Goal: Task Accomplishment & Management: Complete application form

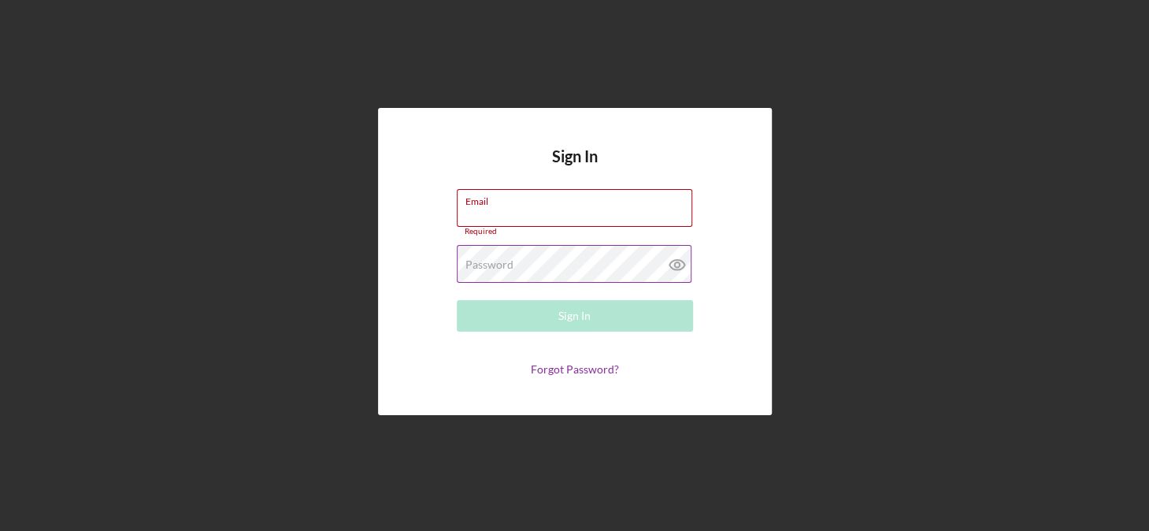
type input "[EMAIL_ADDRESS][DOMAIN_NAME]"
click at [676, 266] on icon at bounding box center [676, 264] width 39 height 39
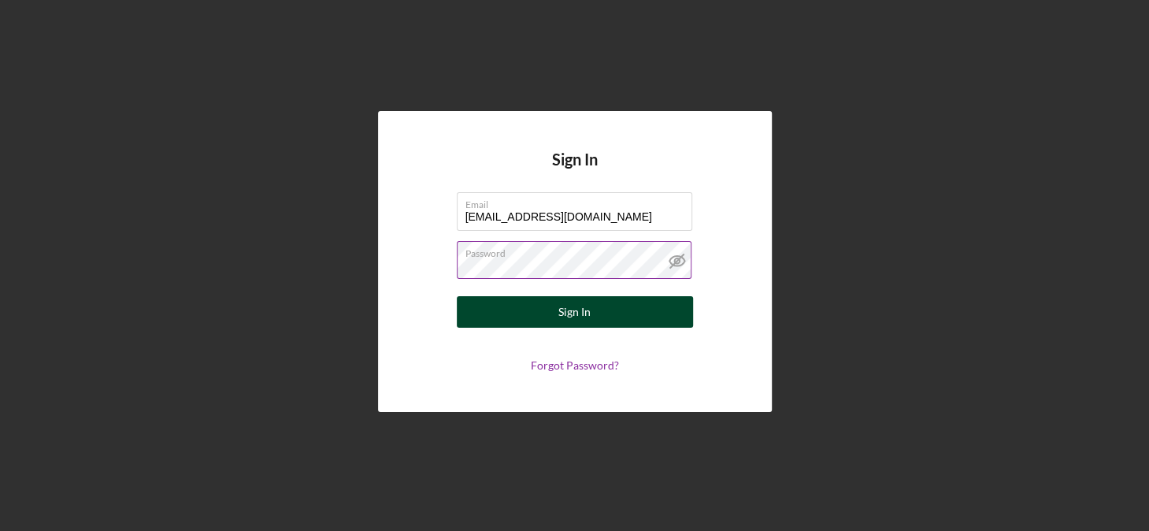
click at [561, 316] on div "Sign In" at bounding box center [574, 311] width 32 height 31
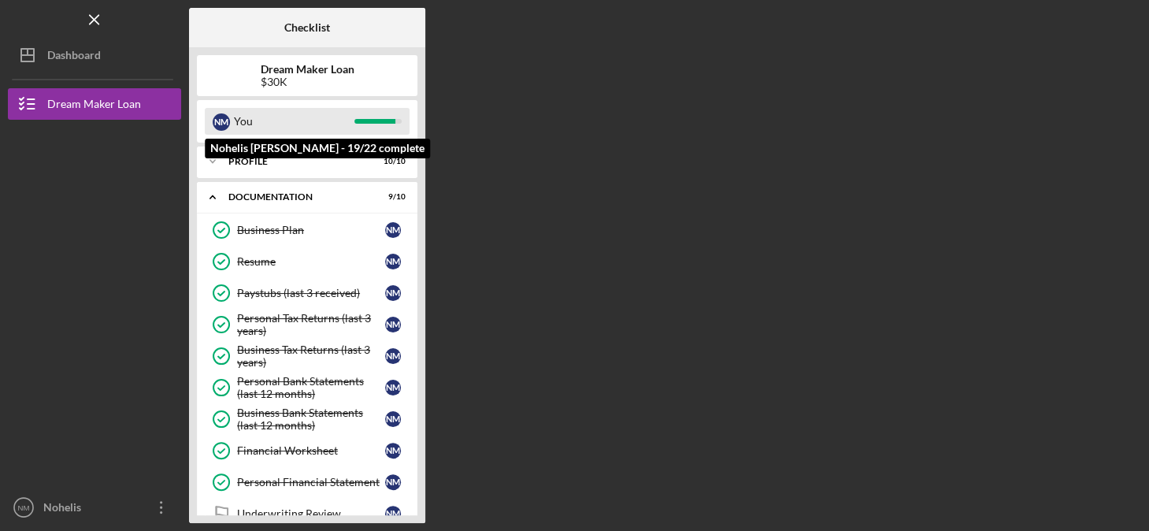
click at [260, 116] on div "You" at bounding box center [294, 121] width 120 height 27
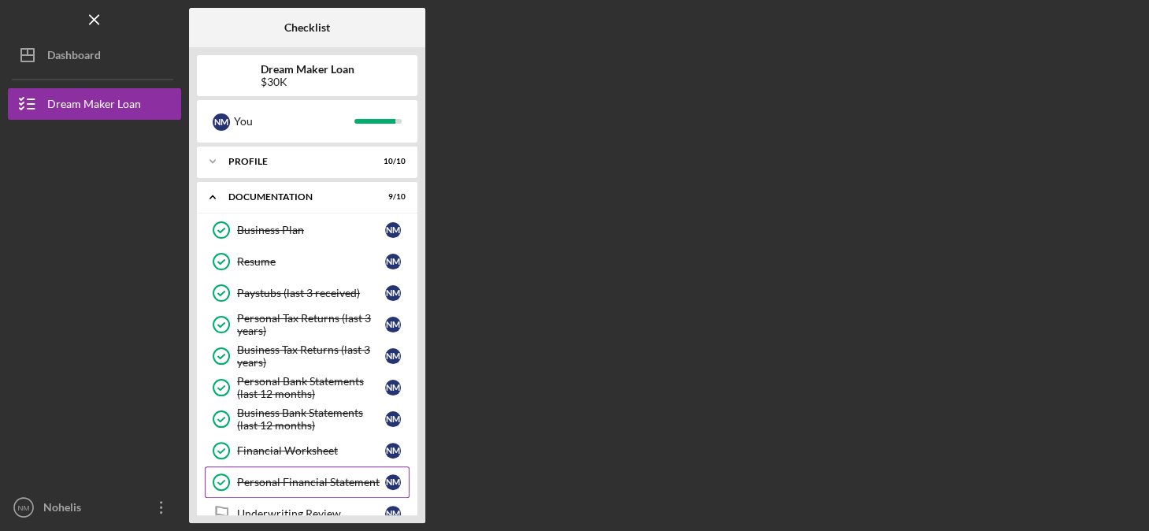
click at [252, 477] on div "Personal Financial Statement" at bounding box center [311, 482] width 148 height 13
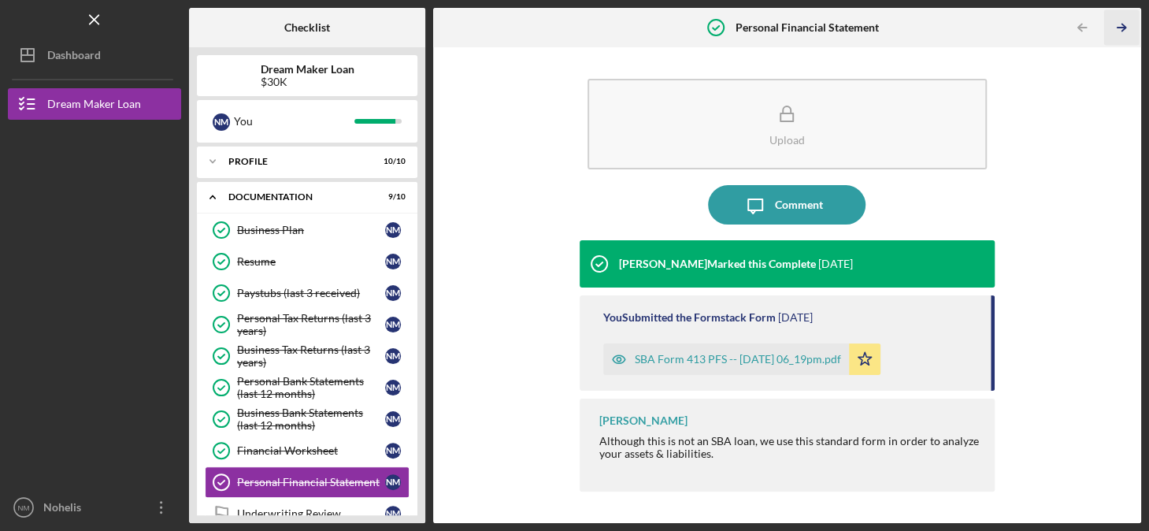
click at [1120, 25] on icon "Icon/Table Pagination Arrow" at bounding box center [1121, 27] width 35 height 35
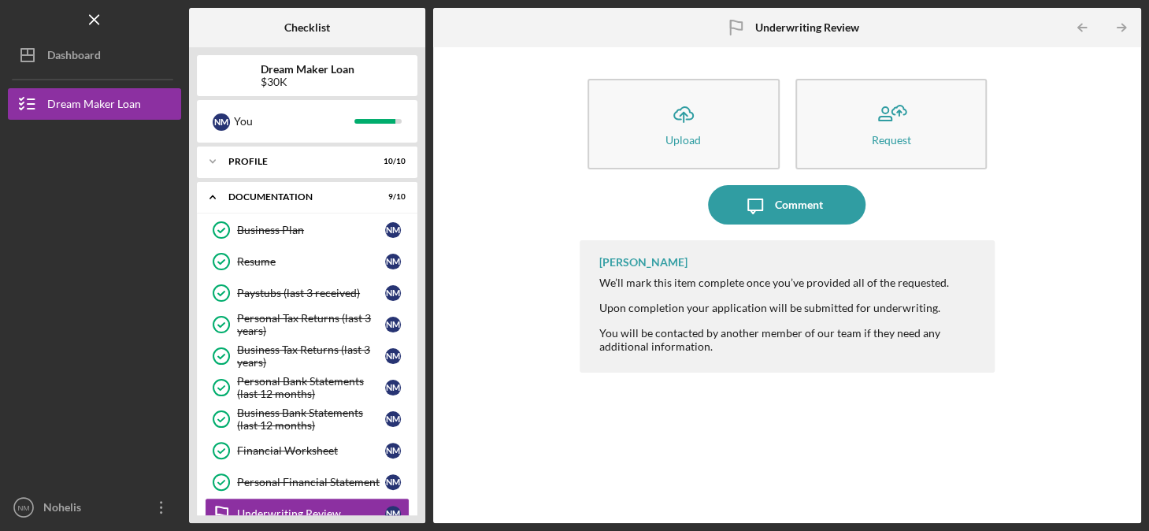
drag, startPoint x: 601, startPoint y: 259, endPoint x: 755, endPoint y: 361, distance: 185.2
click at [755, 361] on div "[PERSON_NAME] We’ll mark this item complete once you’ve provided all of the req…" at bounding box center [786, 306] width 415 height 132
drag, startPoint x: 755, startPoint y: 361, endPoint x: 686, endPoint y: 336, distance: 73.7
copy div "[PERSON_NAME] We’ll mark this item complete once you’ve provided all of the req…"
click at [971, 405] on div "[PERSON_NAME] We’ll mark this item complete once you’ve provided all of the req…" at bounding box center [786, 369] width 415 height 259
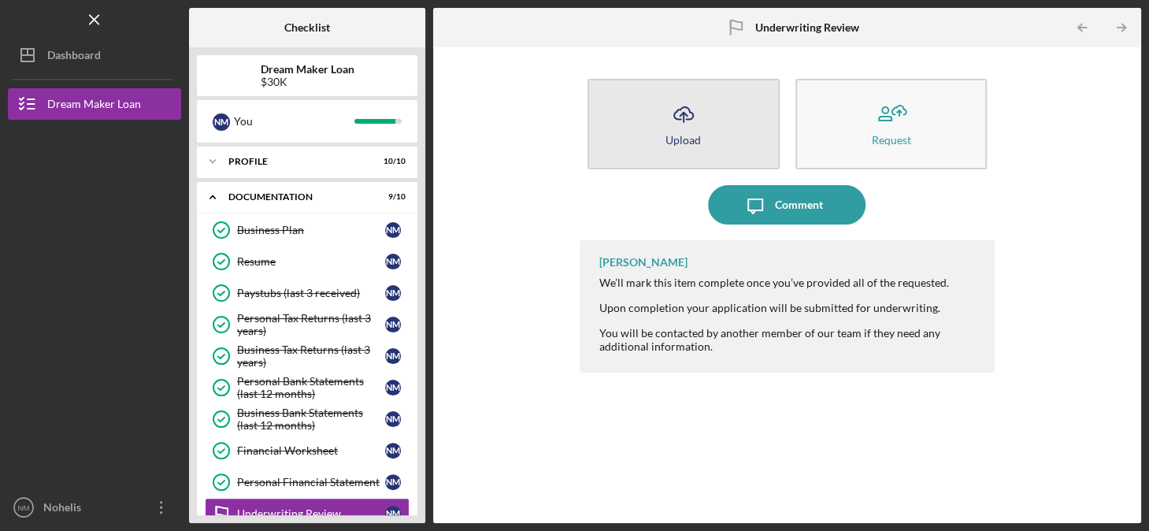
click at [680, 125] on icon "Icon/Upload" at bounding box center [683, 113] width 39 height 39
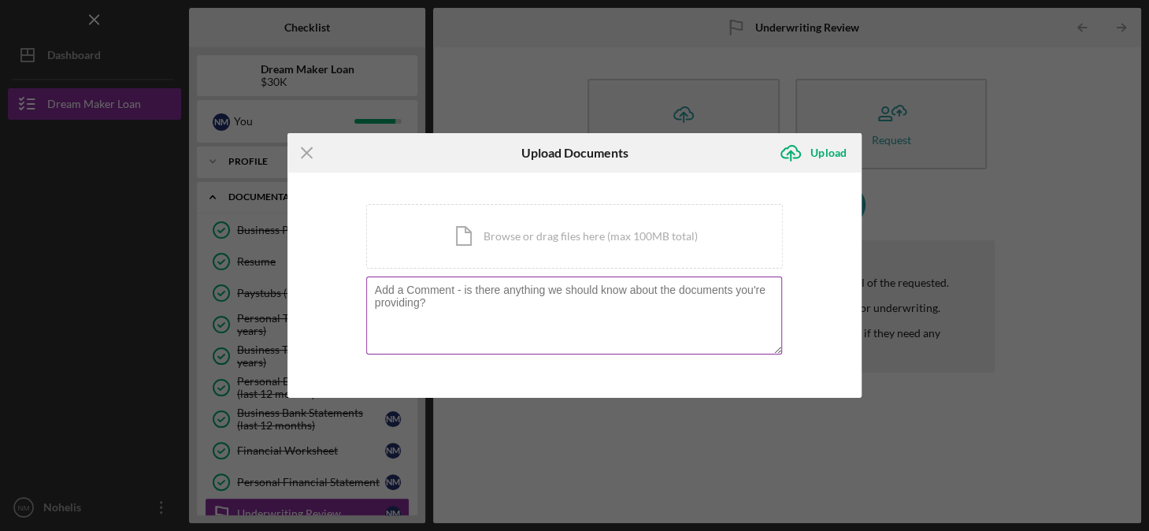
drag, startPoint x: 372, startPoint y: 291, endPoint x: 442, endPoint y: 308, distance: 71.2
click at [442, 308] on textarea at bounding box center [574, 314] width 416 height 77
drag, startPoint x: 372, startPoint y: 291, endPoint x: 430, endPoint y: 315, distance: 62.1
click at [430, 315] on textarea at bounding box center [574, 314] width 416 height 77
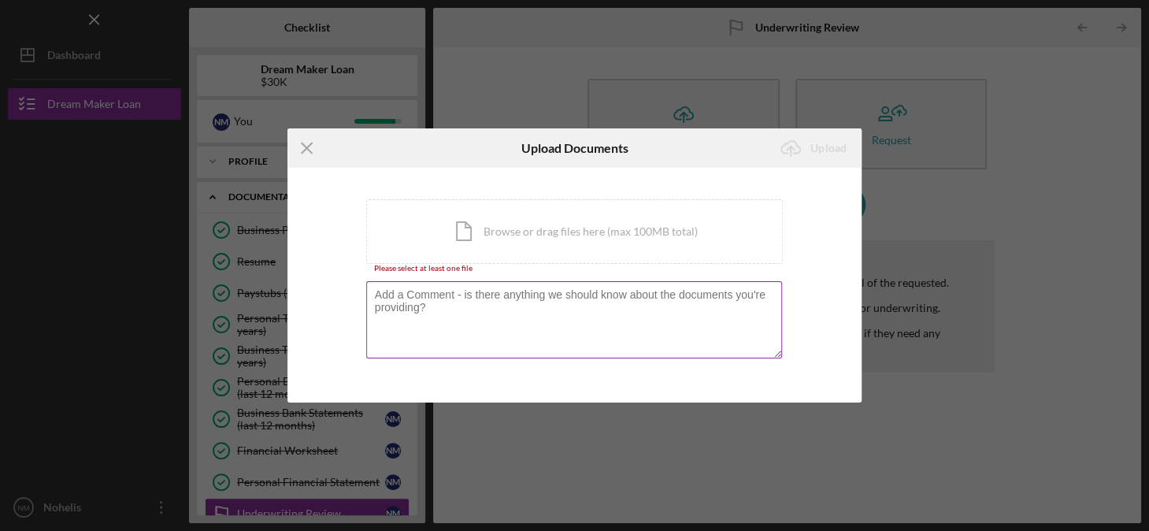
paste textarea "Ganesha SL LLC began operations in [DATE], the business has filed its tax retur…"
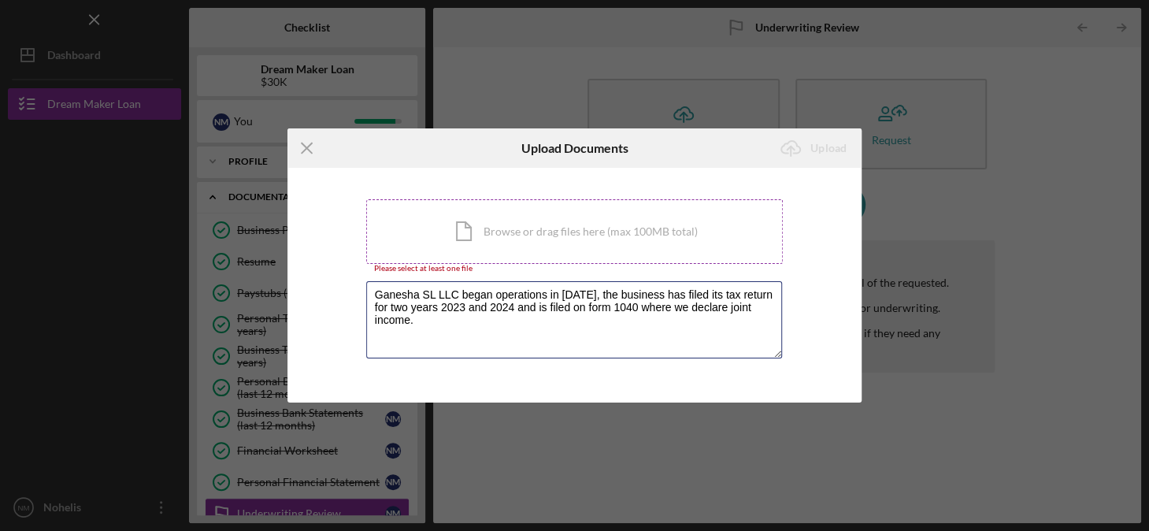
type textarea "Ganesha SL LLC began operations in [DATE], the business has filed its tax retur…"
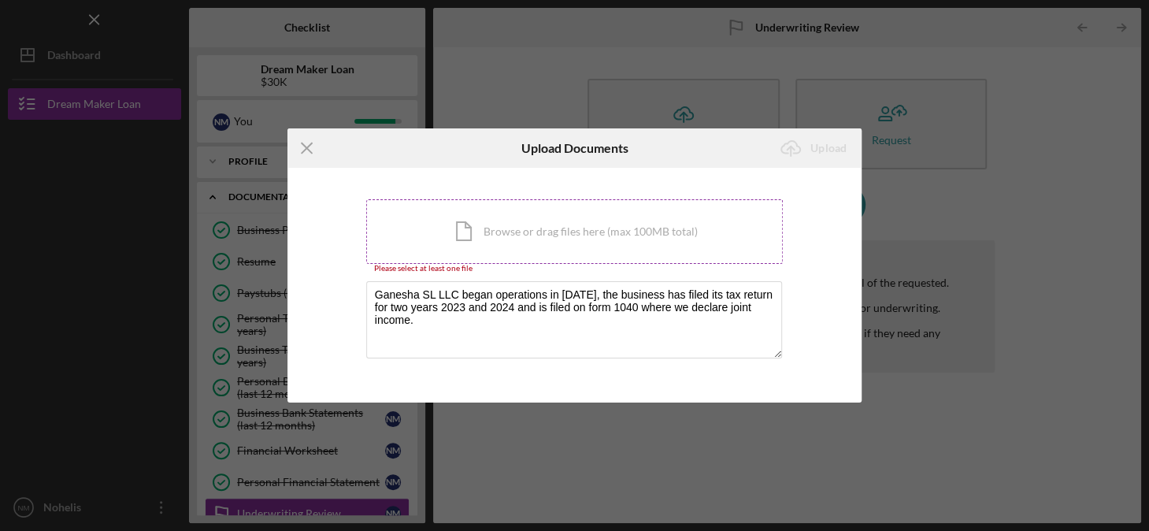
click at [468, 223] on div "Icon/Document Browse or drag files here (max 100MB total) Tap to choose files o…" at bounding box center [574, 231] width 417 height 65
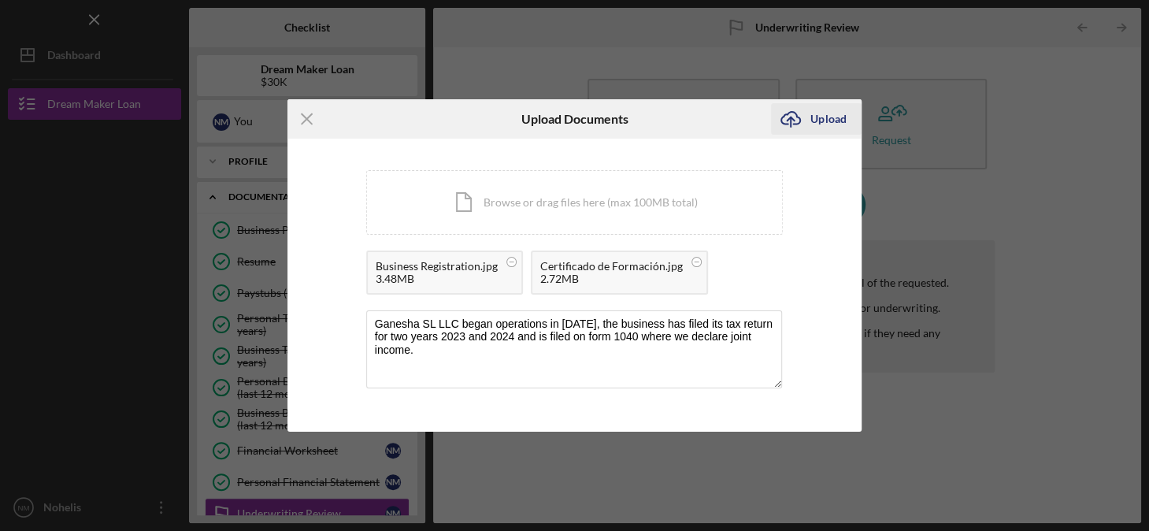
click at [837, 124] on div "Upload" at bounding box center [827, 118] width 35 height 31
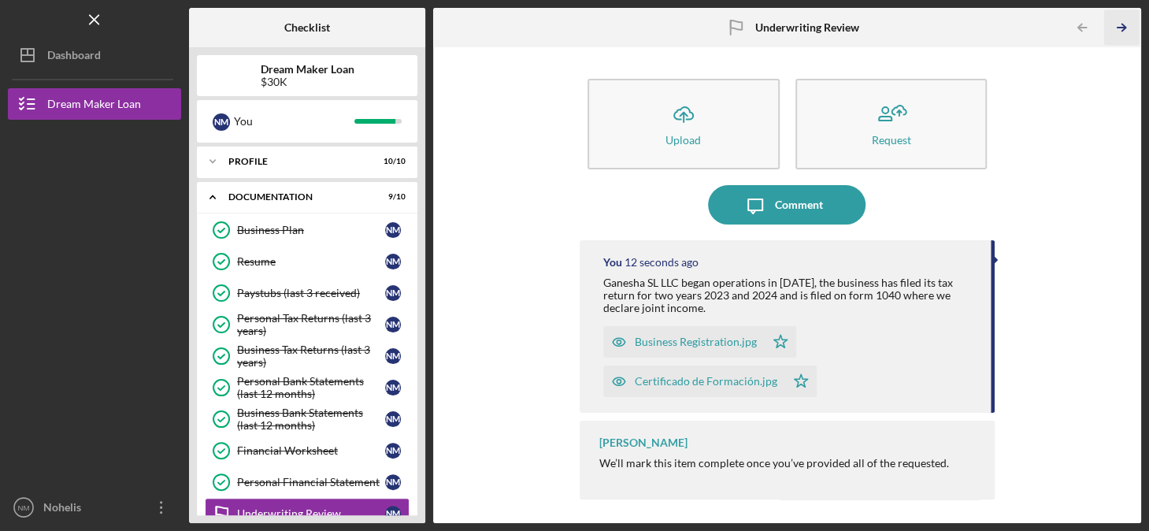
click at [1122, 28] on icon "Icon/Table Pagination Arrow" at bounding box center [1121, 27] width 35 height 35
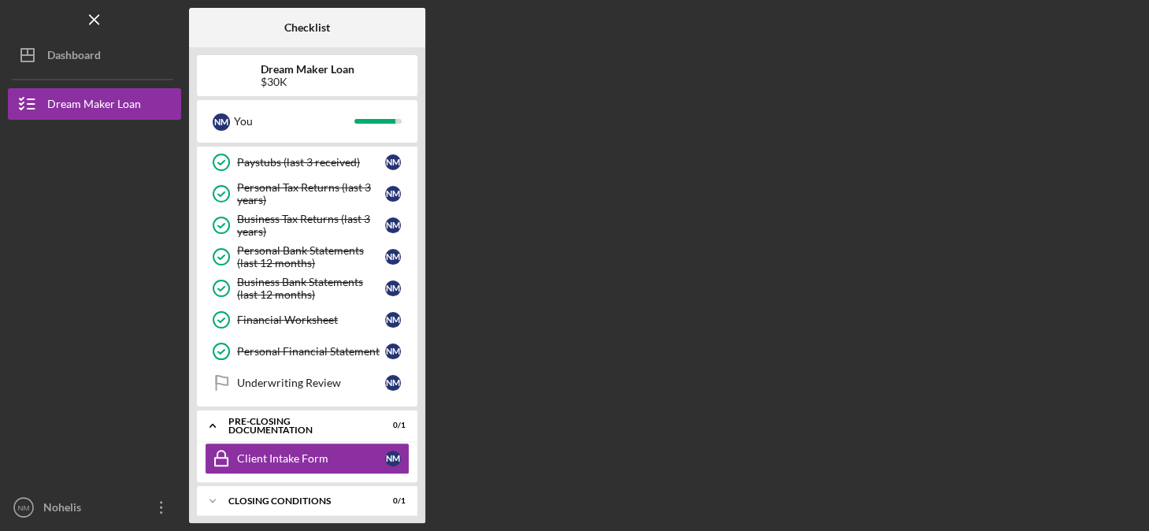
scroll to position [135, 0]
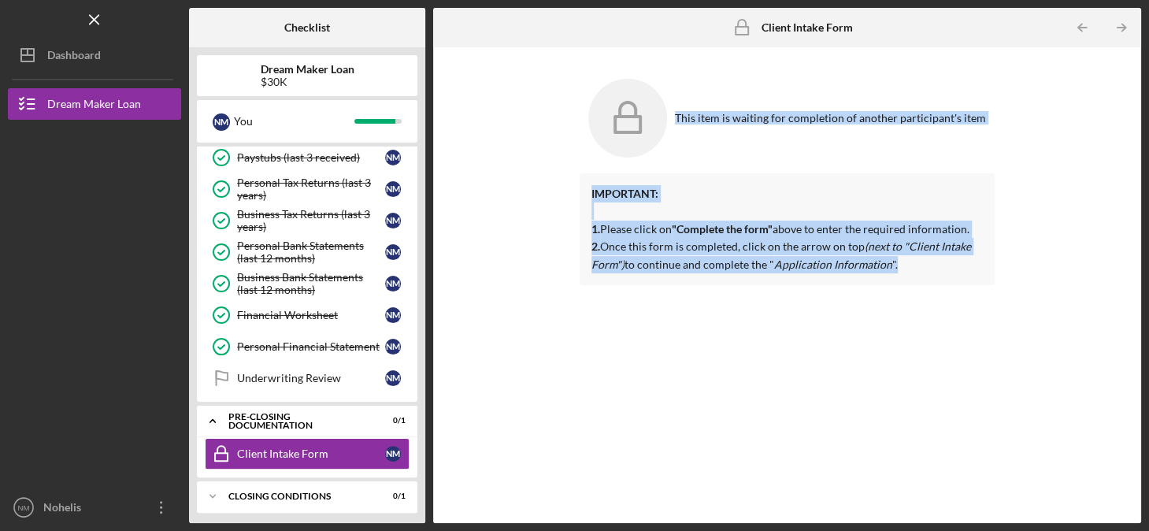
drag, startPoint x: 679, startPoint y: 117, endPoint x: 914, endPoint y: 274, distance: 282.6
click at [914, 274] on div "This item is waiting for completion of another participant's item IMPORTANT: 1.…" at bounding box center [786, 285] width 415 height 460
drag, startPoint x: 914, startPoint y: 274, endPoint x: 786, endPoint y: 245, distance: 131.6
copy div "This item is waiting for completion of another participant's item IMPORTANT: 1.…"
click at [603, 347] on div "IMPORTANT: 1. Please click on "Complete the form" above to enter the required i…" at bounding box center [786, 336] width 415 height 326
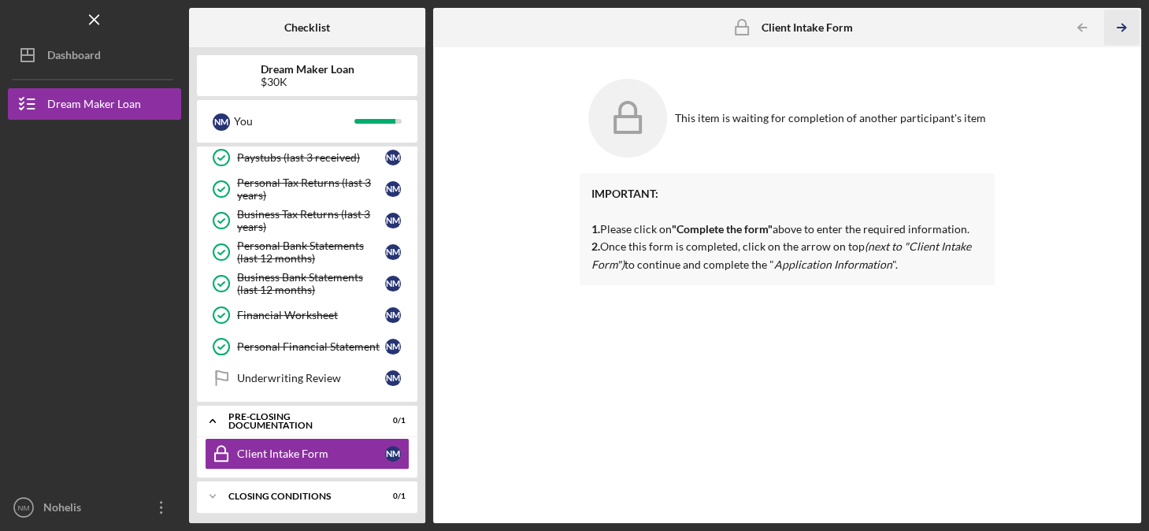
click at [1116, 28] on icon "Icon/Table Pagination Arrow" at bounding box center [1121, 27] width 35 height 35
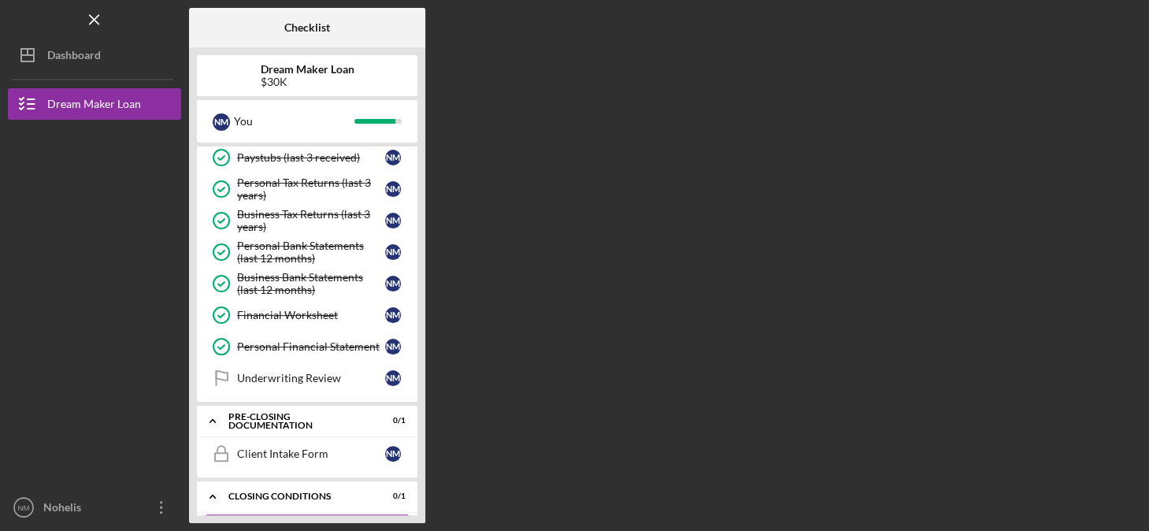
scroll to position [176, 0]
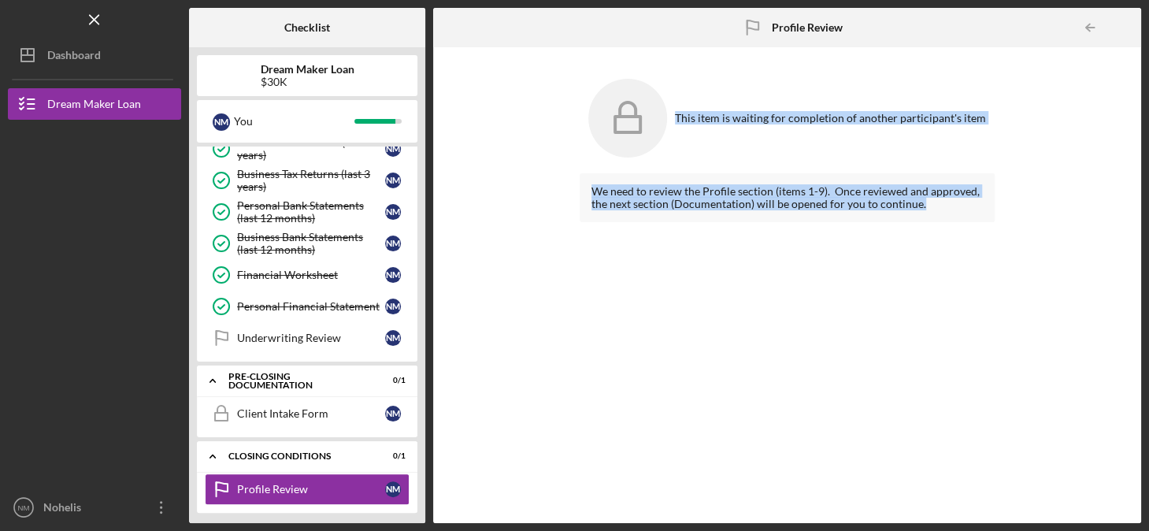
drag, startPoint x: 679, startPoint y: 115, endPoint x: 962, endPoint y: 215, distance: 299.8
click at [962, 215] on div "This item is waiting for completion of another participant's item We need to re…" at bounding box center [786, 285] width 415 height 460
drag, startPoint x: 962, startPoint y: 215, endPoint x: 883, endPoint y: 202, distance: 79.7
copy div "This item is waiting for completion of another participant's item We need to re…"
click at [778, 424] on div "We need to review the Profile section (items 1-9). Once reviewed and approved, …" at bounding box center [786, 336] width 415 height 326
